Goal: Use online tool/utility: Utilize a website feature to perform a specific function

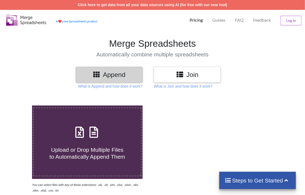
click at [95, 129] on icon at bounding box center [93, 129] width 13 height 11
click at [19, 105] on input "Upload or Drop Multiple Files to Automatically Append Them" at bounding box center [19, 105] width 0 height 0
type input "C:\fakepath\Task-report-15-08-2025T09_05.csv"
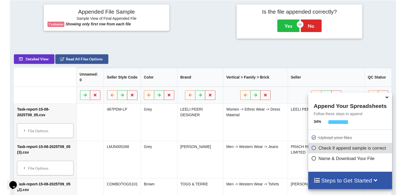
scroll to position [77, 0]
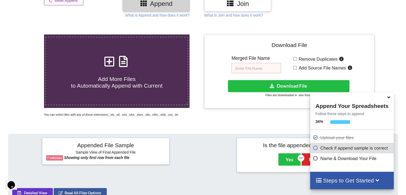
click at [253, 68] on input "text" at bounding box center [256, 68] width 50 height 10
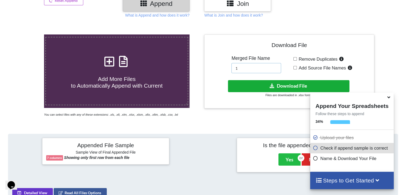
type input "1"
click at [262, 83] on button "Download File" at bounding box center [288, 86] width 121 height 12
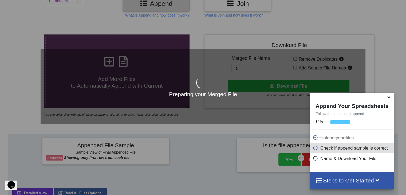
click at [309, 96] on icon at bounding box center [389, 96] width 6 height 5
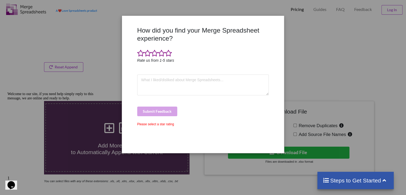
scroll to position [0, 0]
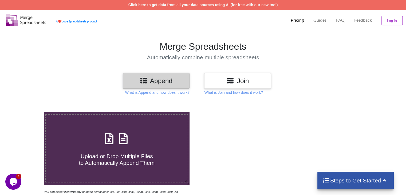
click at [123, 140] on icon at bounding box center [123, 135] width 13 height 11
click at [28, 112] on input "Upload or Drop Multiple Files to Automatically Append Them" at bounding box center [28, 112] width 0 height 0
type input "C:\fakepath\Task-report-15-08-2025T09_05.csv"
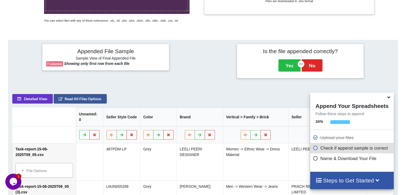
scroll to position [104, 0]
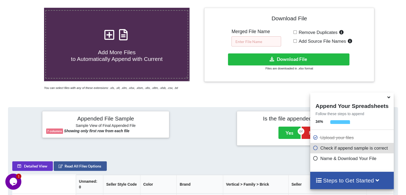
click at [254, 44] on input "text" at bounding box center [256, 41] width 50 height 10
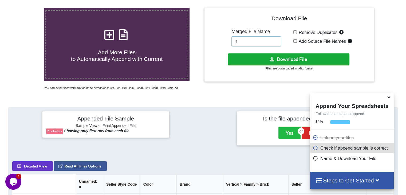
type input "1"
click at [250, 59] on button "Download File" at bounding box center [288, 59] width 121 height 12
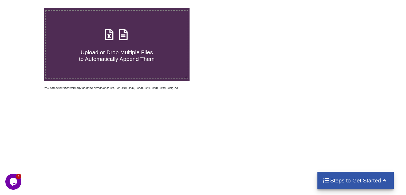
click at [126, 34] on icon at bounding box center [123, 31] width 13 height 11
click at [28, 8] on input "Upload or Drop Multiple Files to Automatically Append Them" at bounding box center [28, 8] width 0 height 0
type input "C:\fakepath\Task-report-15-08-2025T09_13.csv"
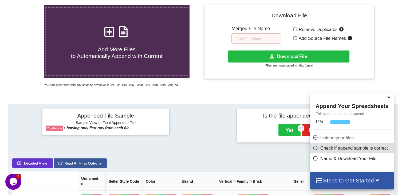
scroll to position [104, 0]
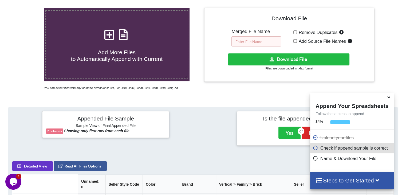
click at [255, 39] on input "text" at bounding box center [256, 41] width 50 height 10
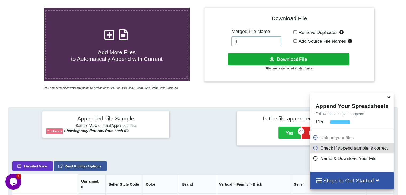
type input "1"
click at [254, 61] on button "Download File" at bounding box center [288, 59] width 121 height 12
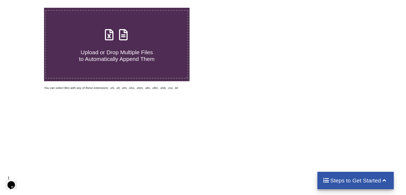
click at [125, 33] on icon at bounding box center [123, 31] width 13 height 11
click at [28, 8] on input "Upload or Drop Multiple Files to Automatically Append Them" at bounding box center [28, 8] width 0 height 0
type input "C:\fakepath\Task-report-15-08-2025T09_16.csv"
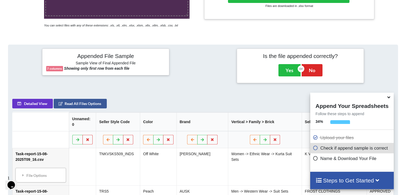
scroll to position [104, 0]
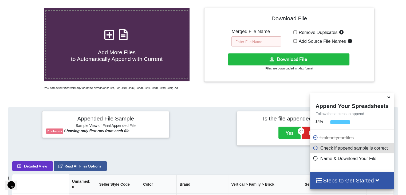
click at [260, 45] on input "text" at bounding box center [256, 41] width 50 height 10
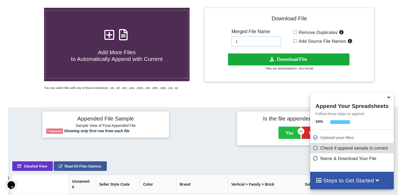
type input "1"
click at [242, 59] on button "Download File" at bounding box center [288, 59] width 121 height 12
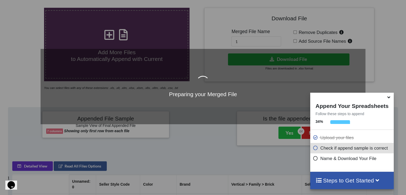
click at [389, 99] on icon at bounding box center [389, 96] width 6 height 5
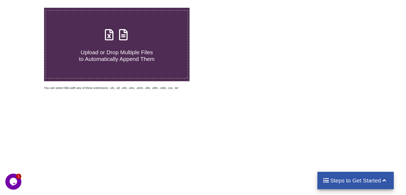
click at [125, 33] on icon at bounding box center [123, 31] width 13 height 11
click at [28, 8] on input "Upload or Drop Multiple Files to Automatically Append Them" at bounding box center [28, 8] width 0 height 0
type input "C:\fakepath\Task-report-15-08-2025T09_16.csv"
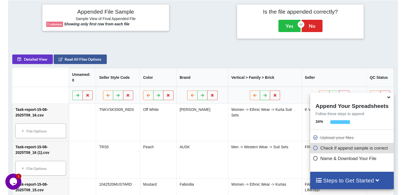
scroll to position [77, 0]
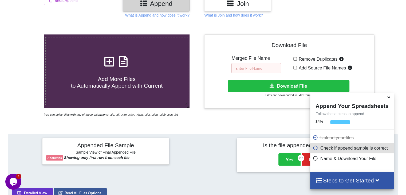
click at [251, 66] on input "text" at bounding box center [256, 68] width 50 height 10
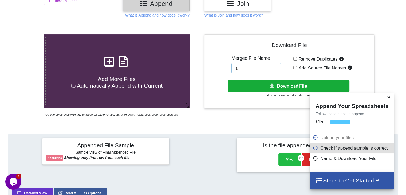
type input "1"
click at [246, 85] on button "Download File" at bounding box center [288, 86] width 121 height 12
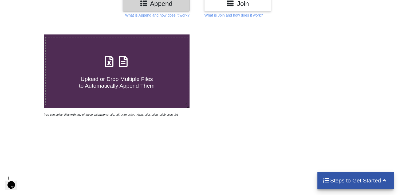
click at [123, 61] on icon at bounding box center [123, 58] width 13 height 11
click at [28, 34] on input "Upload or Drop Multiple Files to Automatically Append Them" at bounding box center [28, 34] width 0 height 0
type input "C:\fakepath\Task-report-15-08-2025T09_21.csv"
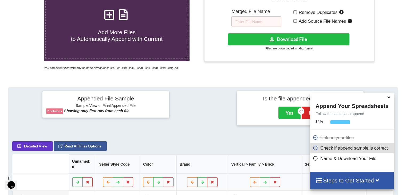
scroll to position [104, 0]
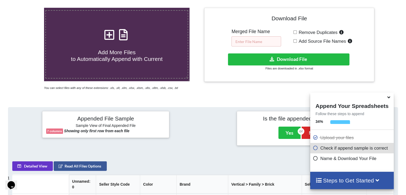
click at [249, 44] on input "text" at bounding box center [256, 41] width 50 height 10
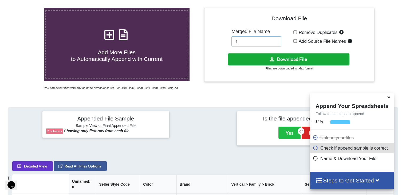
type input "1"
click at [271, 54] on button "Download File" at bounding box center [288, 59] width 121 height 12
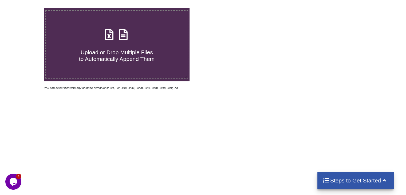
click at [124, 38] on icon at bounding box center [123, 31] width 13 height 11
click at [28, 8] on input "Upload or Drop Multiple Files to Automatically Append Them" at bounding box center [28, 8] width 0 height 0
type input "C:\fakepath\Task-report-15-08-2025T09_27.csv"
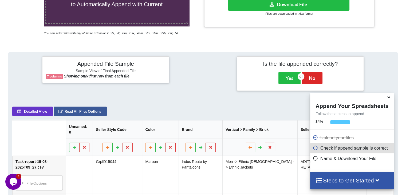
scroll to position [50, 0]
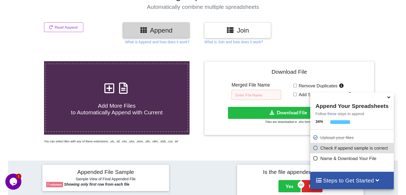
click at [249, 97] on input "text" at bounding box center [256, 95] width 50 height 10
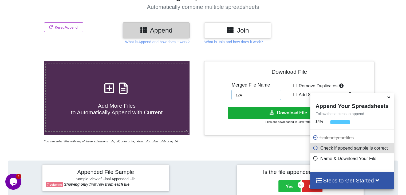
type input "124"
click at [256, 111] on button "Download File" at bounding box center [288, 113] width 121 height 12
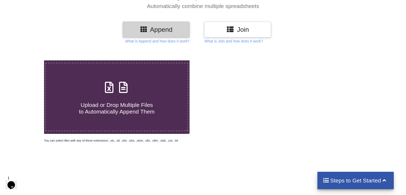
click at [125, 89] on icon at bounding box center [123, 84] width 13 height 11
click at [28, 60] on input "Upload or Drop Multiple Files to Automatically Append Them" at bounding box center [28, 60] width 0 height 0
type input "C:\fakepath\Task-report-15-08-2025T09_36.csv"
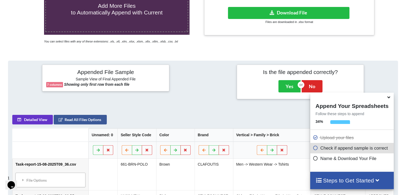
scroll to position [77, 0]
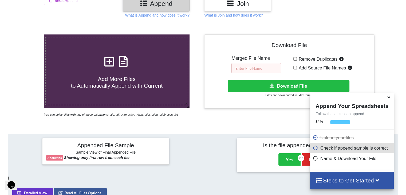
click at [247, 68] on input "text" at bounding box center [256, 68] width 50 height 10
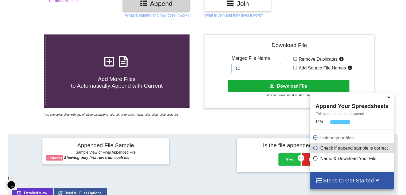
type input "12"
click at [255, 83] on button "Download File" at bounding box center [288, 86] width 121 height 12
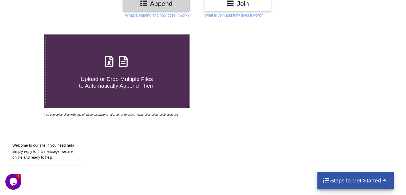
click at [121, 62] on icon at bounding box center [123, 58] width 13 height 11
click at [28, 34] on input "Upload or Drop Multiple Files to Automatically Append Them" at bounding box center [28, 34] width 0 height 0
type input "C:\fakepath\Task-report-15-08-2025T09_46.csv"
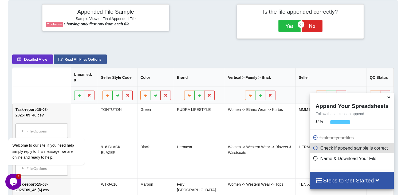
scroll to position [50, 0]
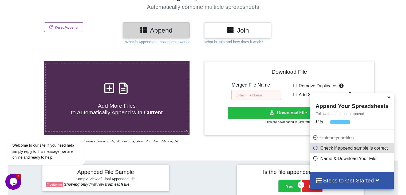
click at [243, 95] on input "text" at bounding box center [256, 95] width 50 height 10
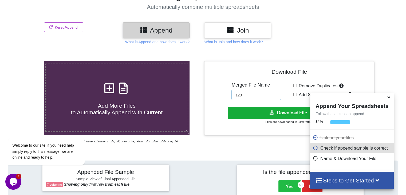
type input "123"
click at [251, 113] on button "Download File" at bounding box center [288, 113] width 121 height 12
